Goal: Navigation & Orientation: Find specific page/section

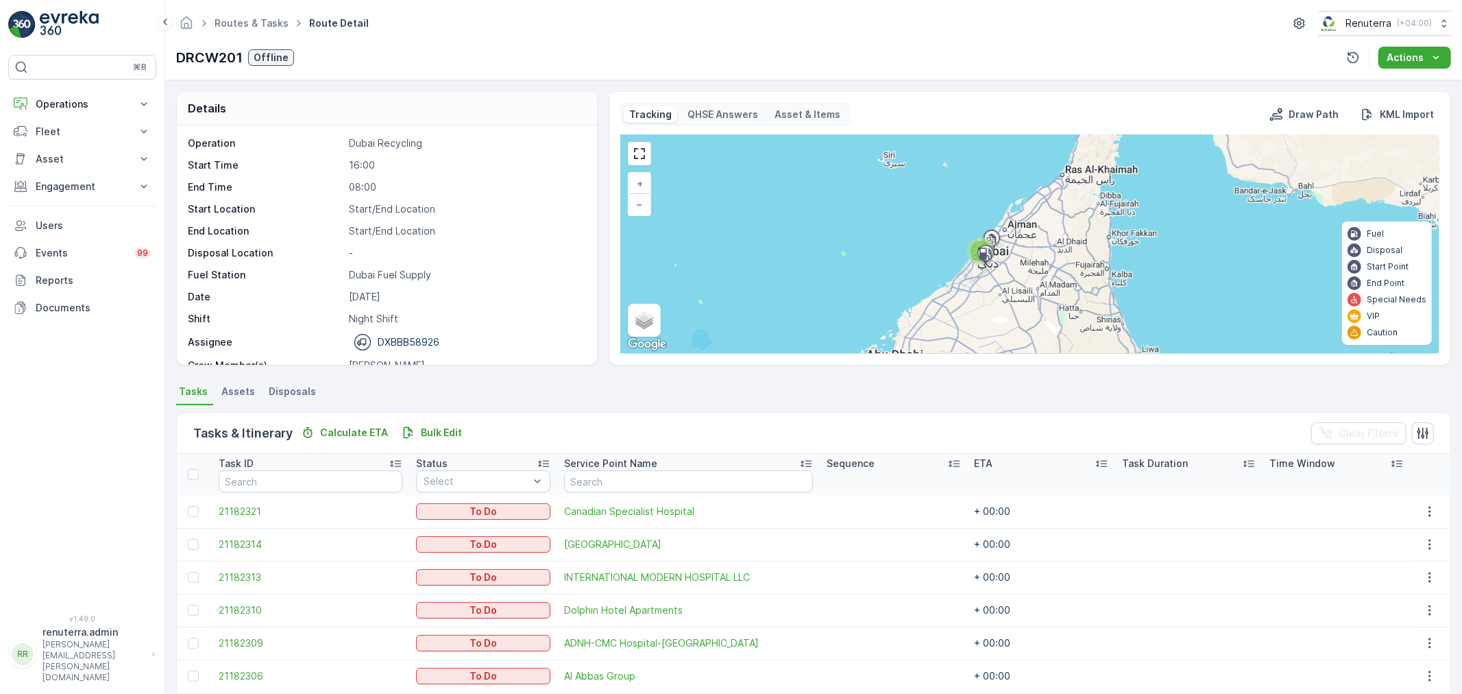
scroll to position [14, 0]
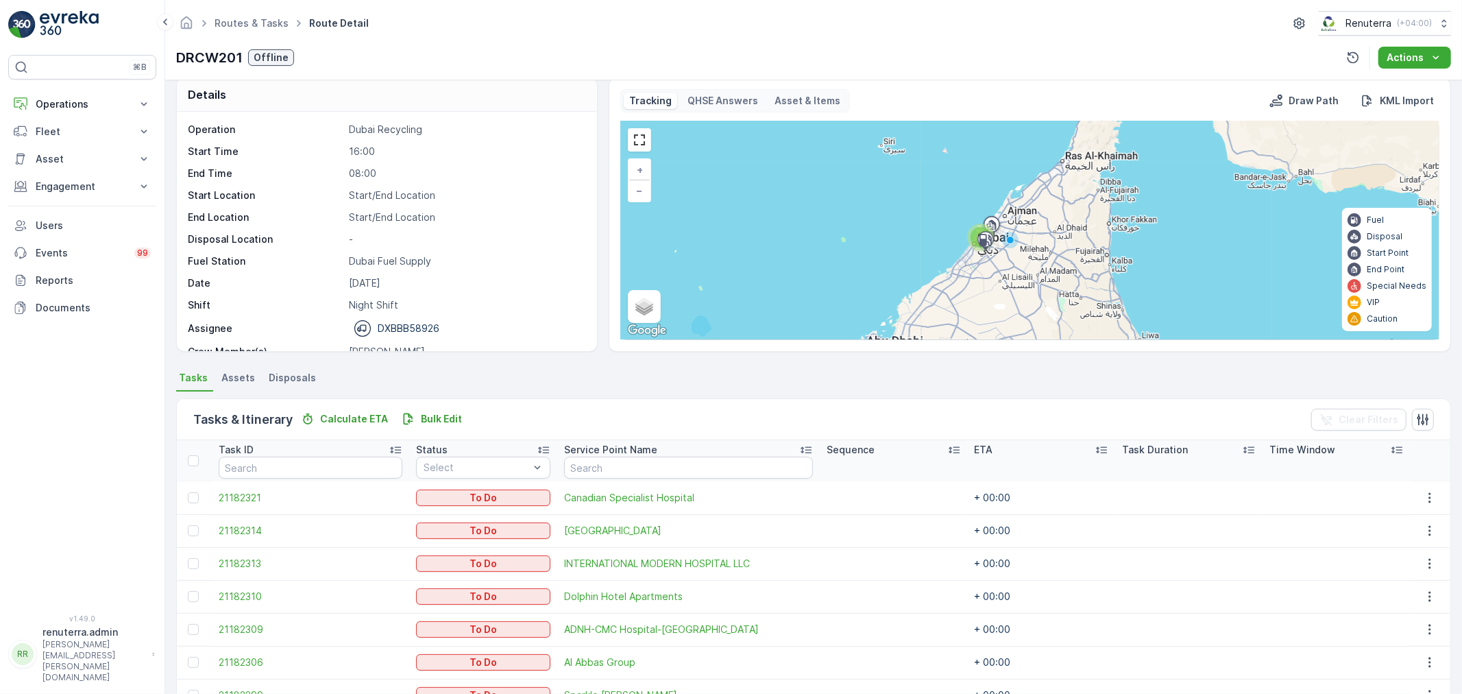
drag, startPoint x: 78, startPoint y: 106, endPoint x: 71, endPoint y: 145, distance: 40.5
click at [79, 105] on p "Operations" at bounding box center [82, 104] width 93 height 14
click at [84, 167] on p "Routes & Tasks" at bounding box center [70, 166] width 71 height 14
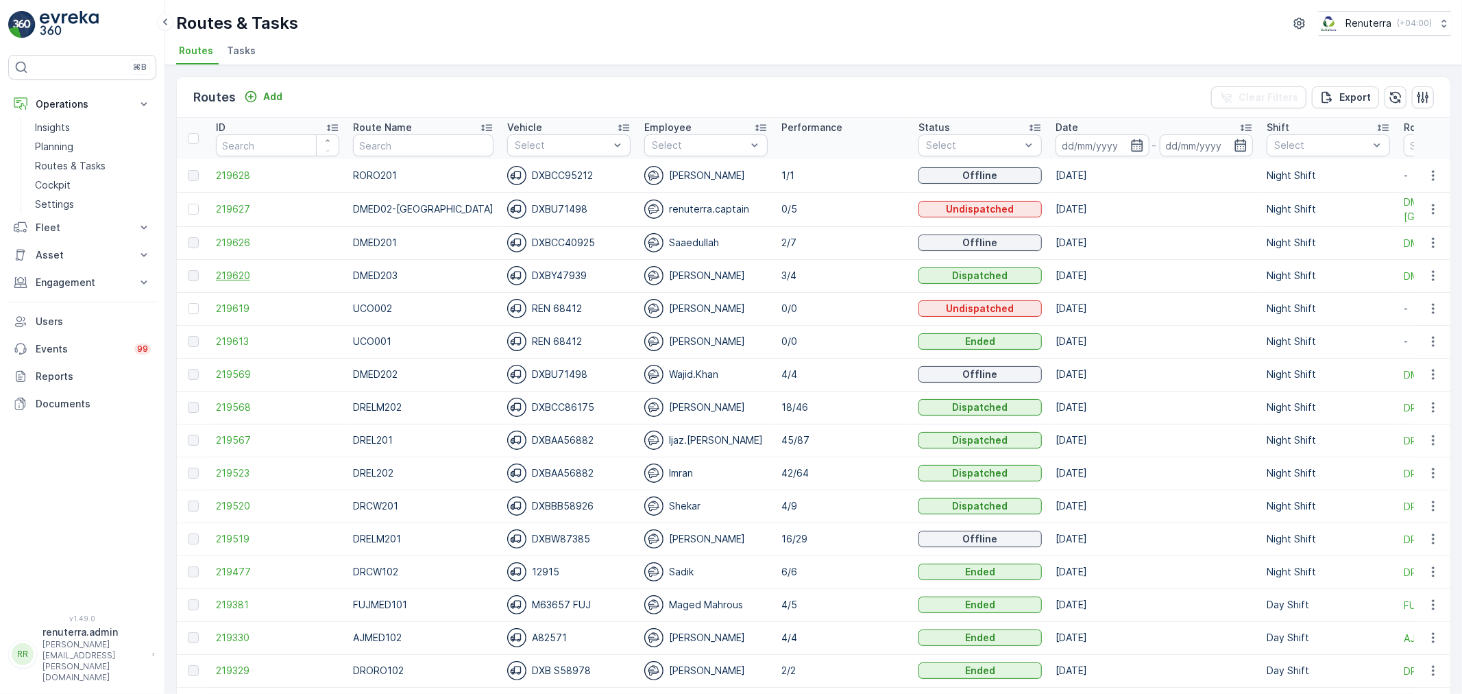
click at [228, 276] on span "219620" at bounding box center [277, 276] width 123 height 14
click at [234, 367] on span "219569" at bounding box center [277, 374] width 123 height 14
